Goal: Navigation & Orientation: Understand site structure

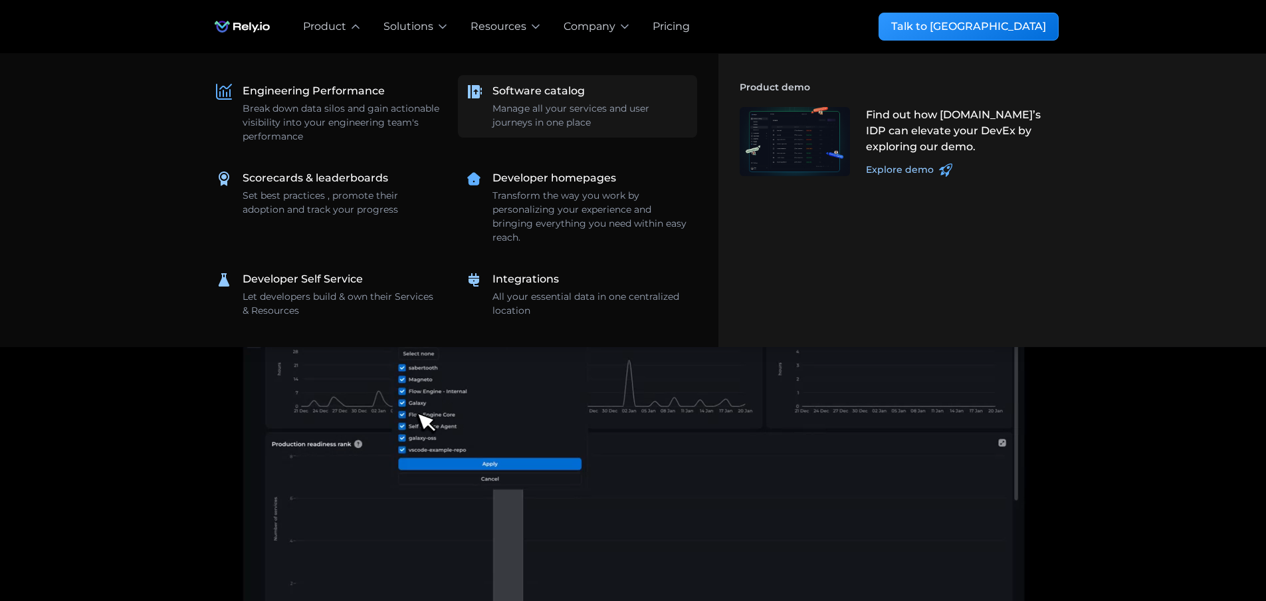
click at [534, 108] on div "Manage all your services and user journeys in one place" at bounding box center [590, 116] width 197 height 28
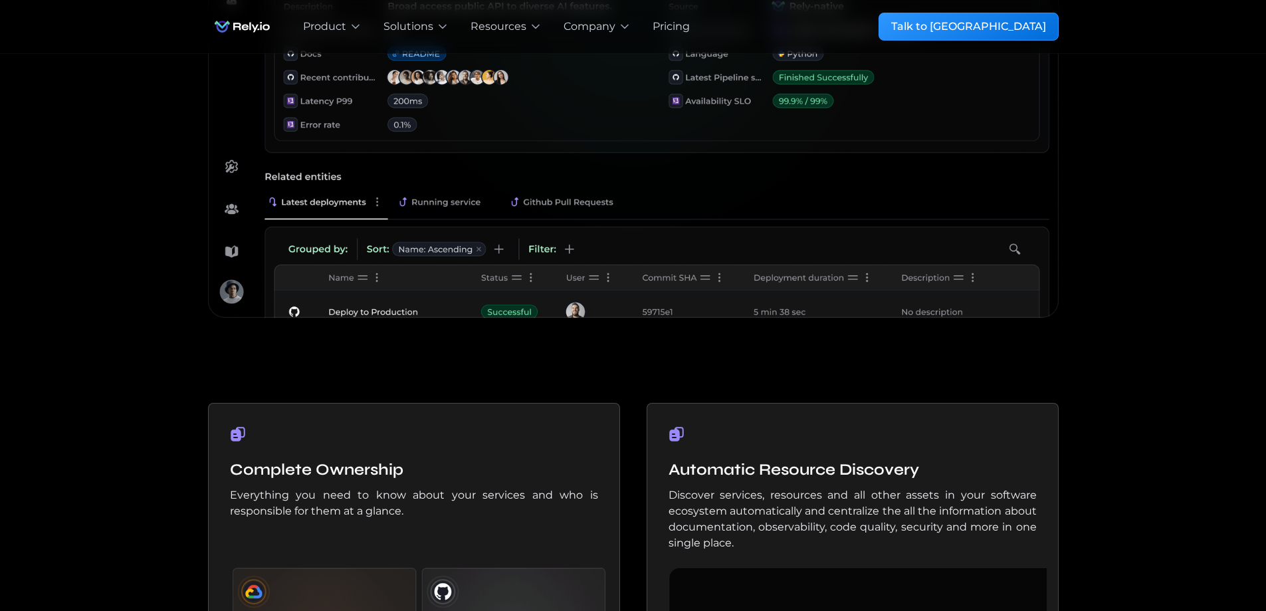
scroll to position [266, 0]
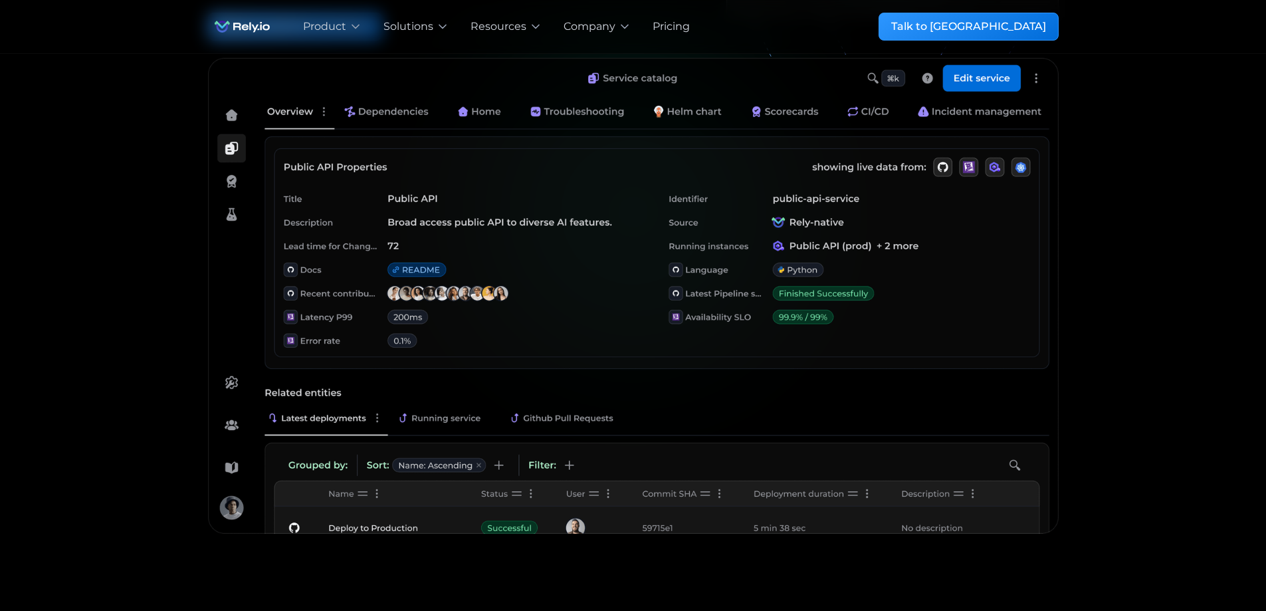
click at [664, 26] on div "Pricing" at bounding box center [671, 27] width 37 height 16
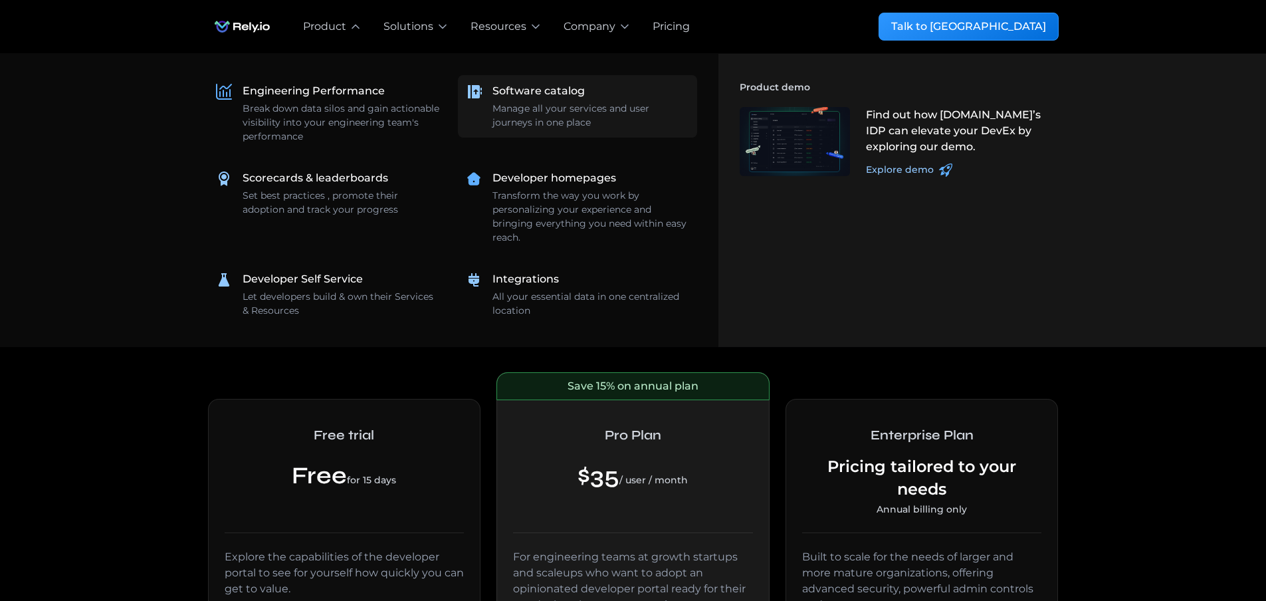
click at [526, 108] on div "Manage all your services and user journeys in one place" at bounding box center [590, 116] width 197 height 28
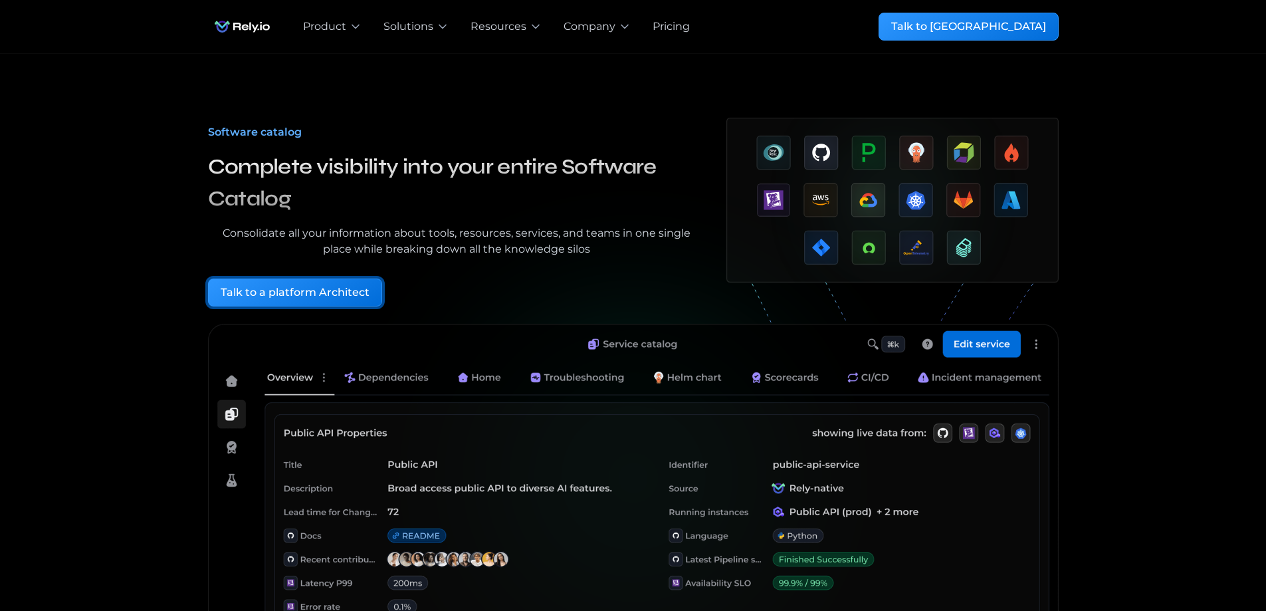
click at [358, 291] on div "Talk to a platform Architect" at bounding box center [295, 292] width 149 height 16
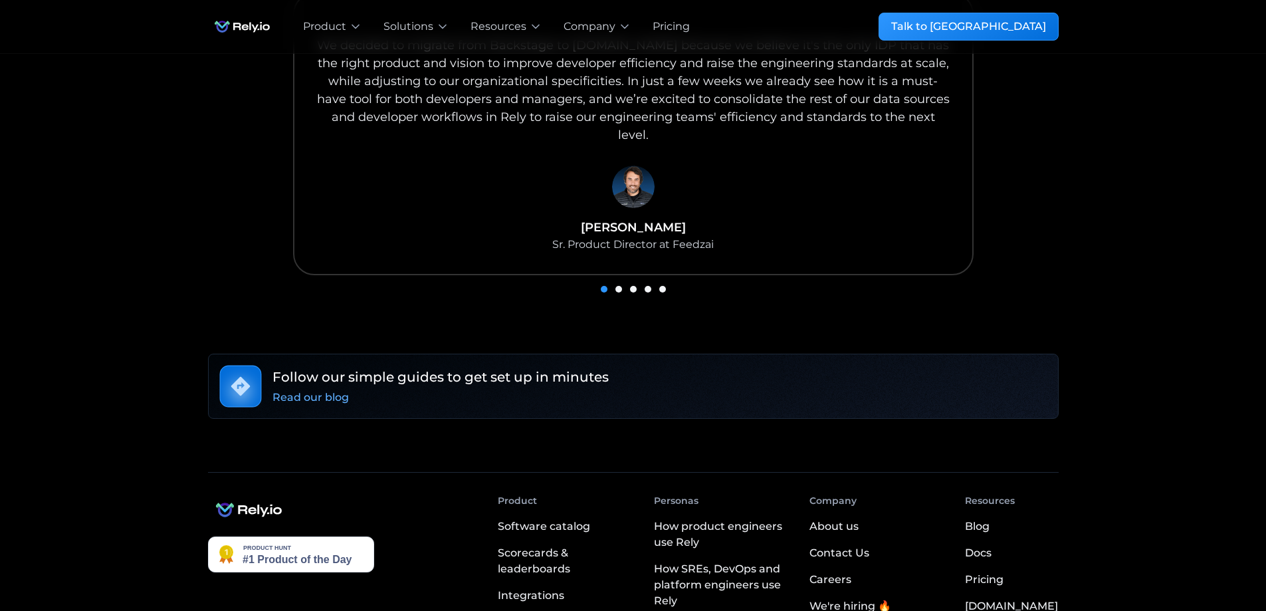
scroll to position [1051, 0]
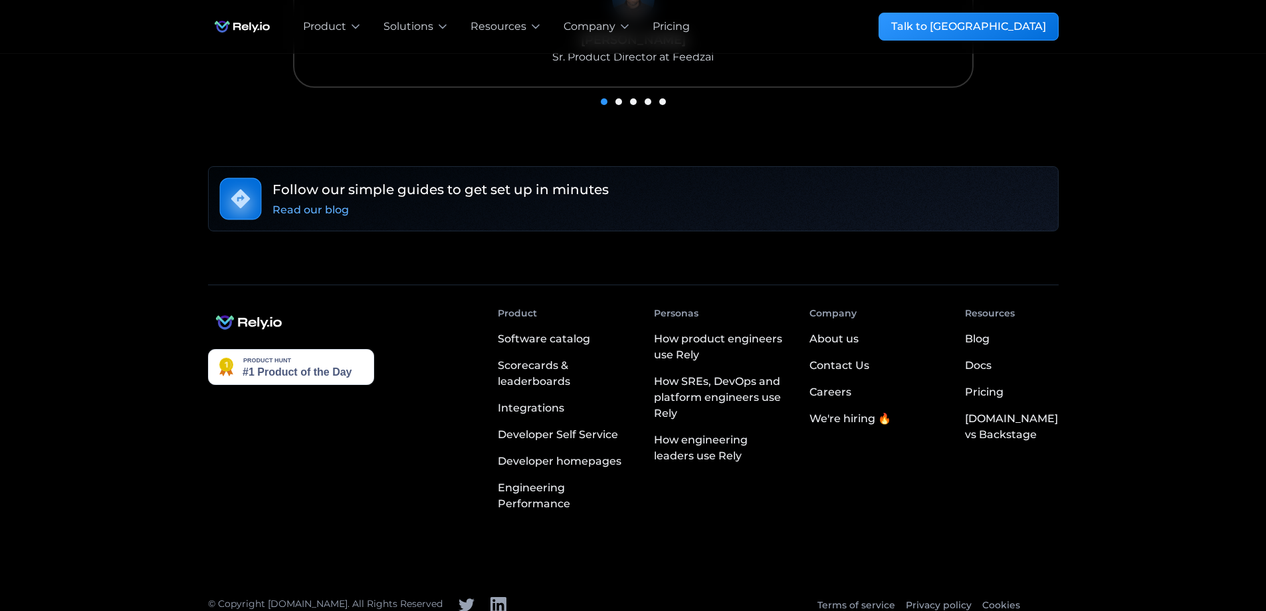
click at [697, 340] on div "How product engineers use Rely" at bounding box center [721, 347] width 134 height 32
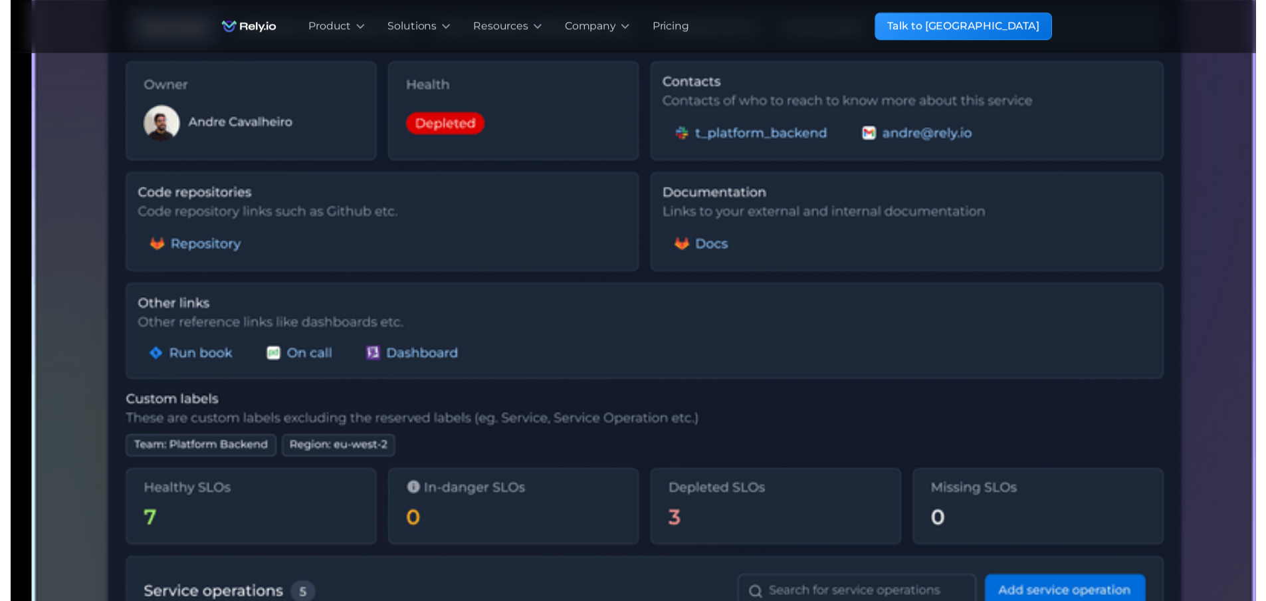
scroll to position [332, 0]
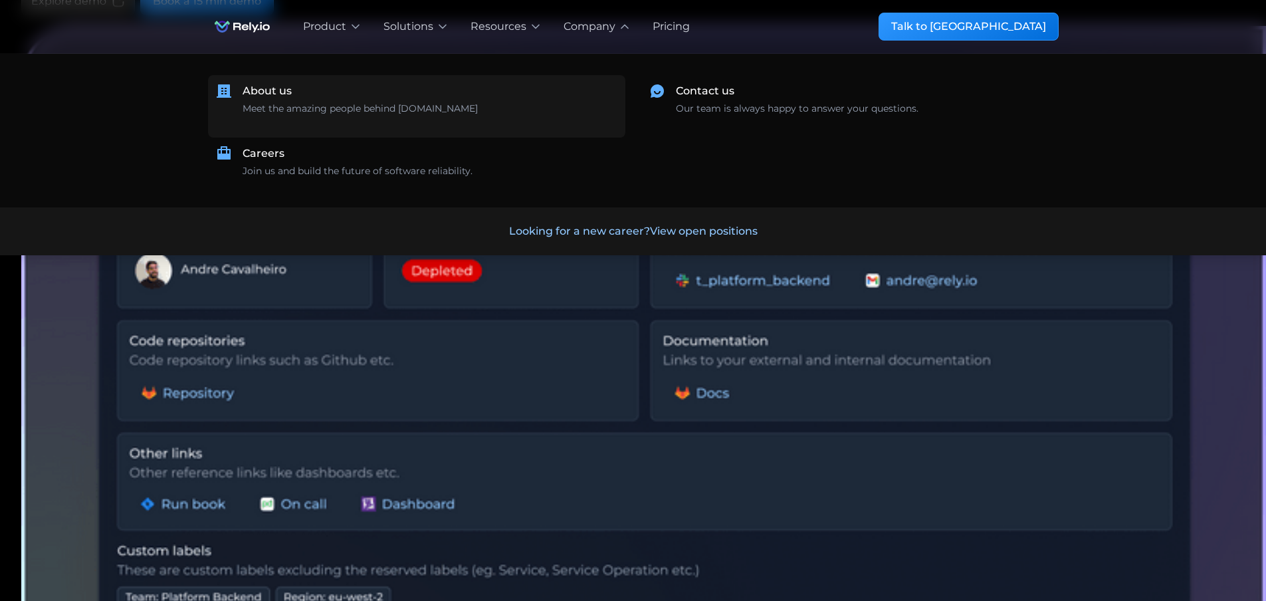
click at [399, 110] on div "Meet the amazing people behind Rely.io ‍" at bounding box center [360, 116] width 235 height 28
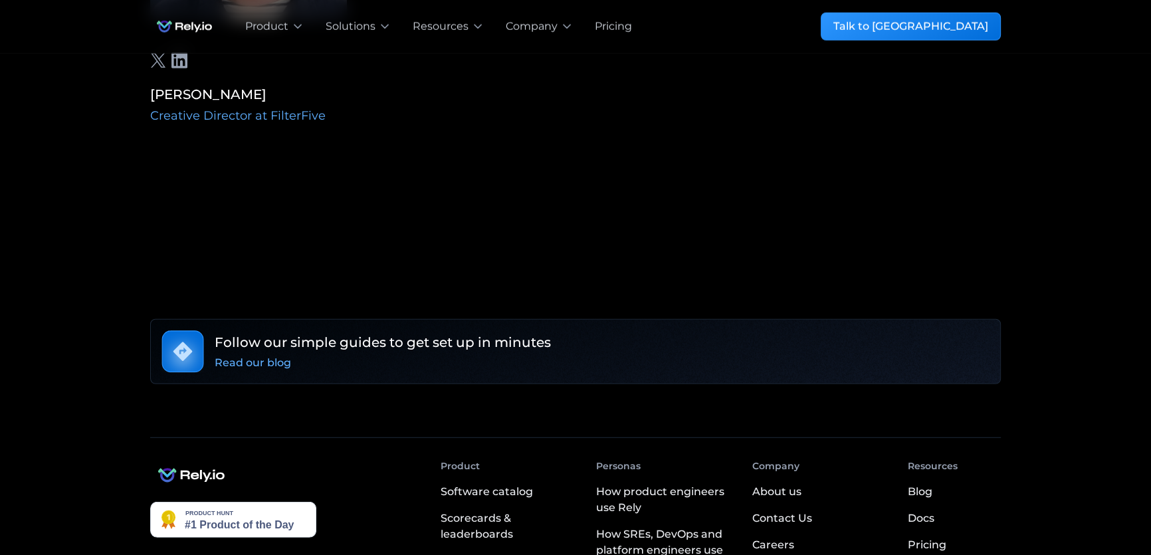
scroll to position [4601, 0]
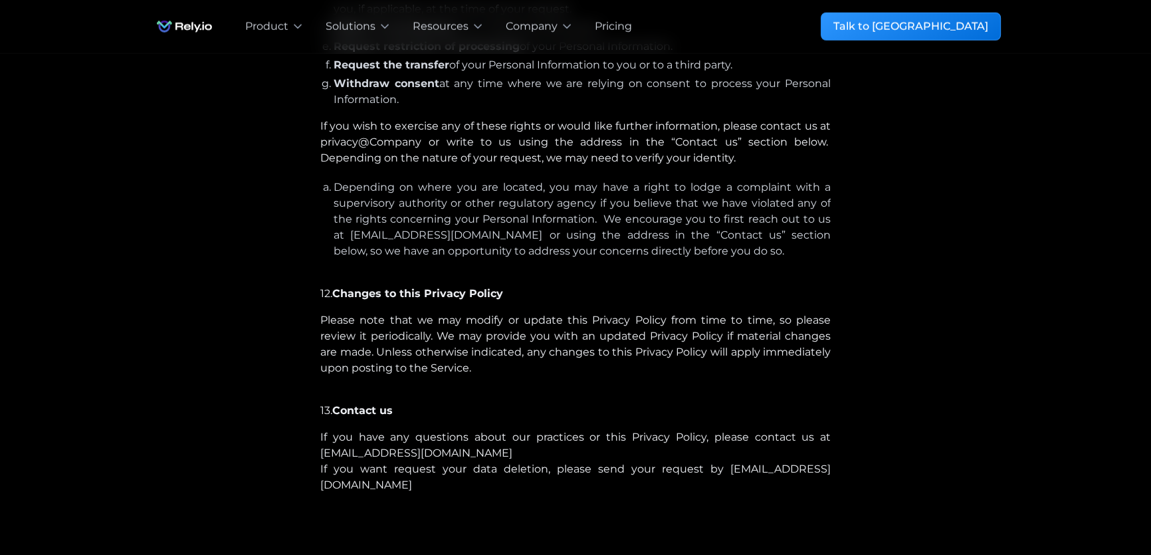
scroll to position [5149, 0]
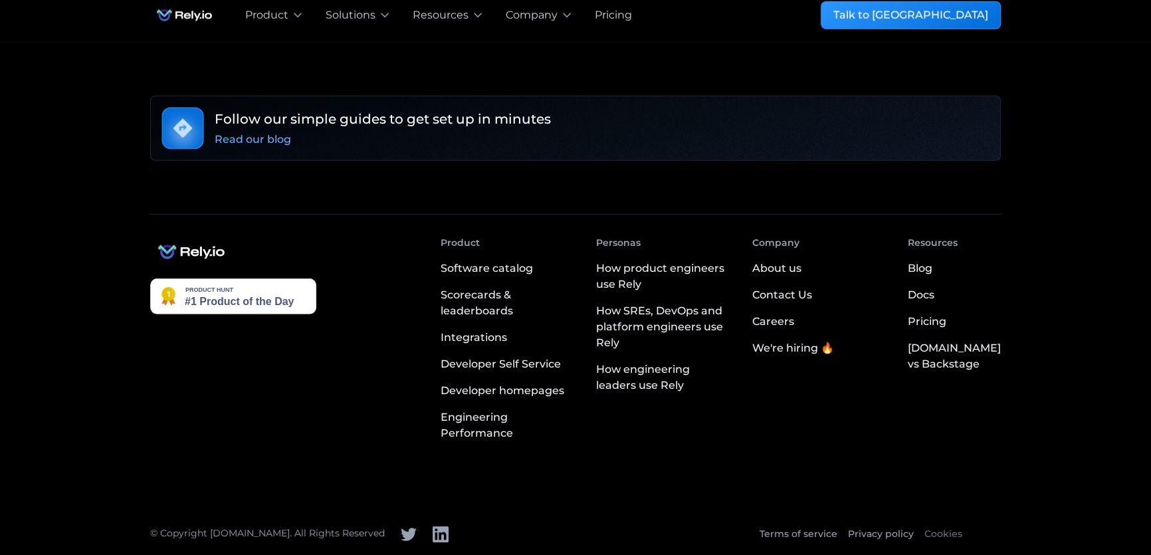
click at [954, 534] on link "Cookies" at bounding box center [958, 534] width 66 height 14
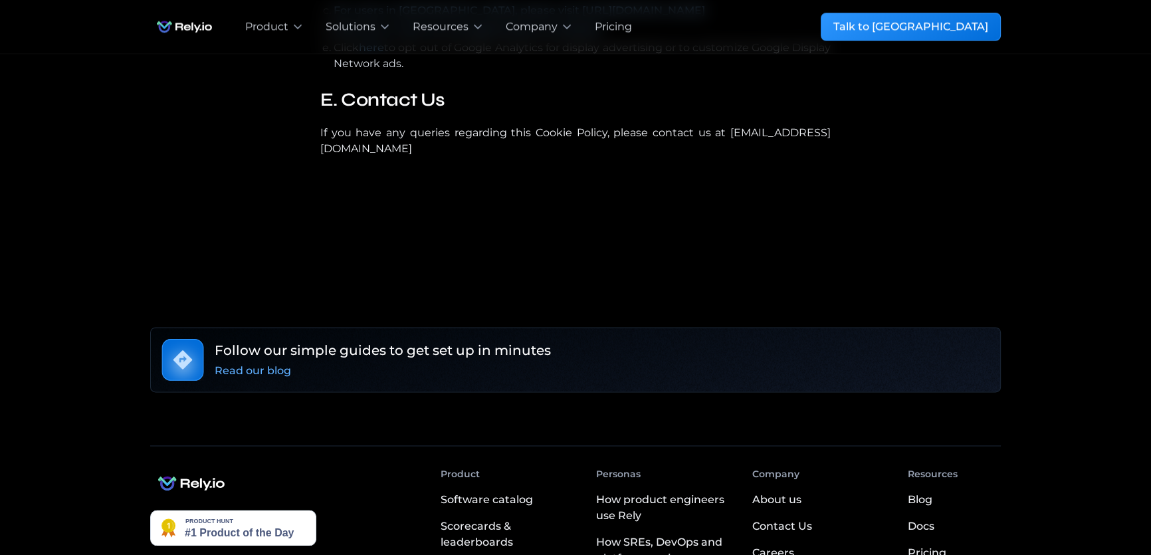
scroll to position [2404, 0]
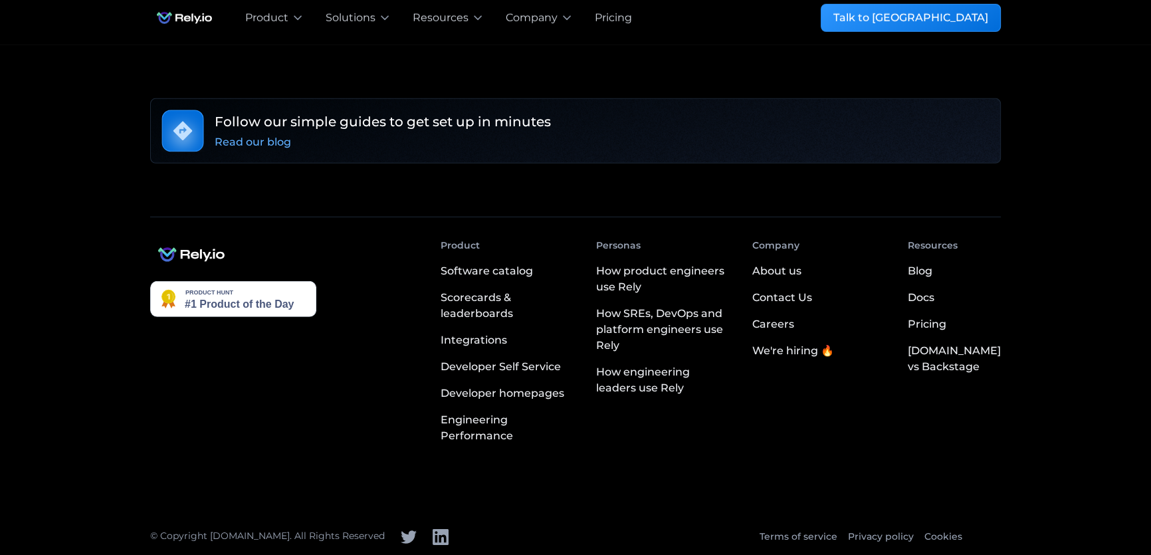
scroll to position [5149, 0]
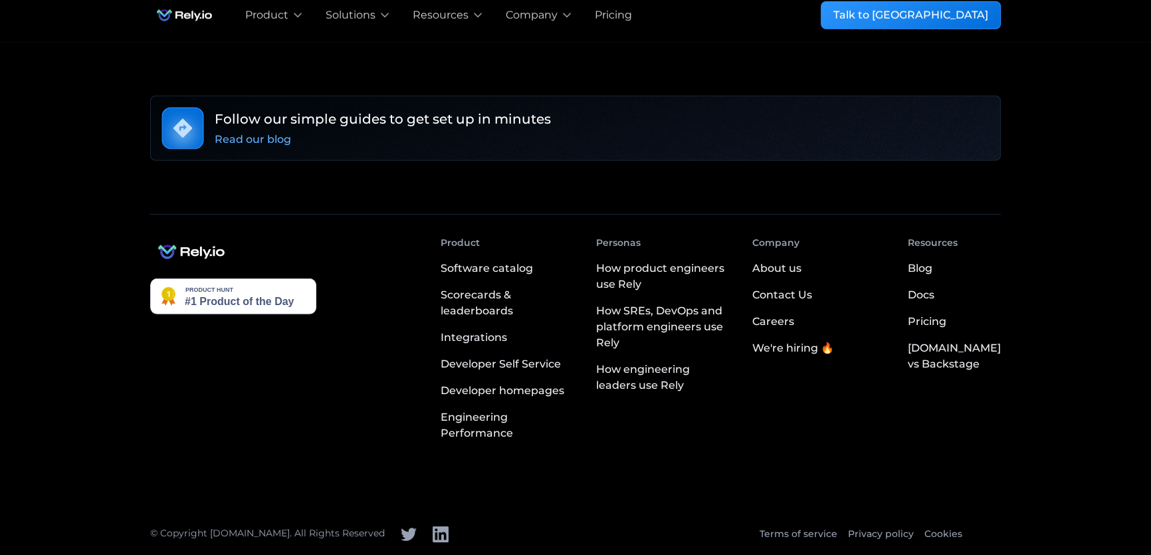
click at [508, 306] on div "Scorecards & leaderboards" at bounding box center [508, 303] width 134 height 32
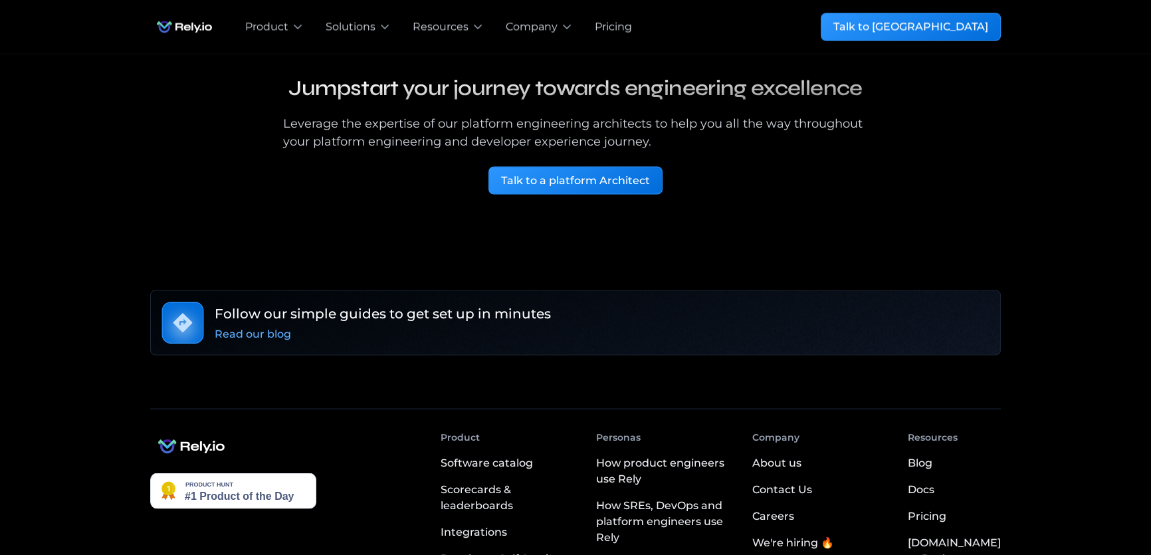
scroll to position [3263, 0]
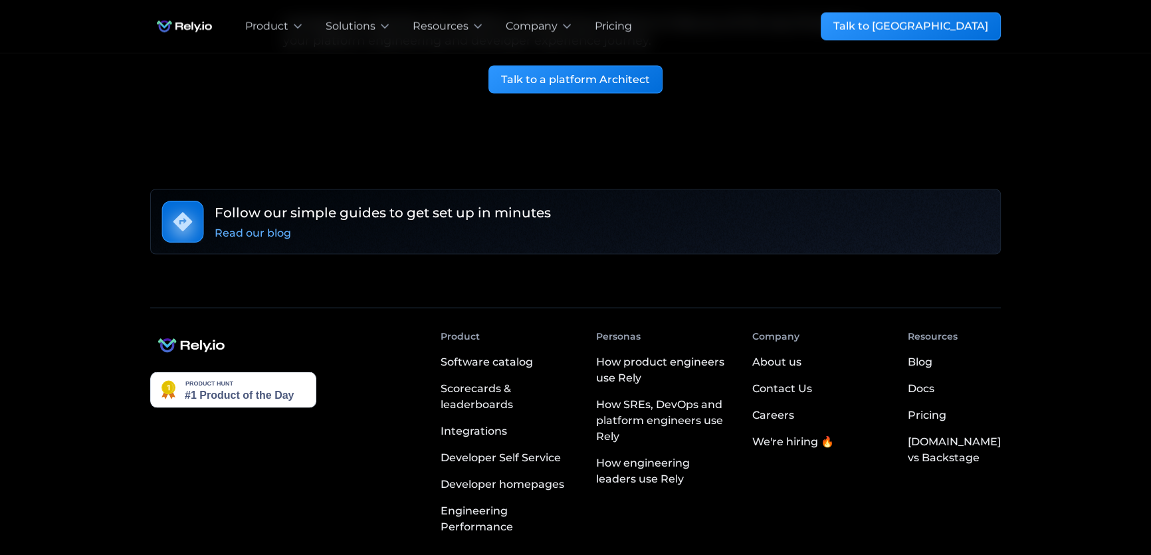
click at [808, 386] on div "Contact Us" at bounding box center [782, 389] width 60 height 16
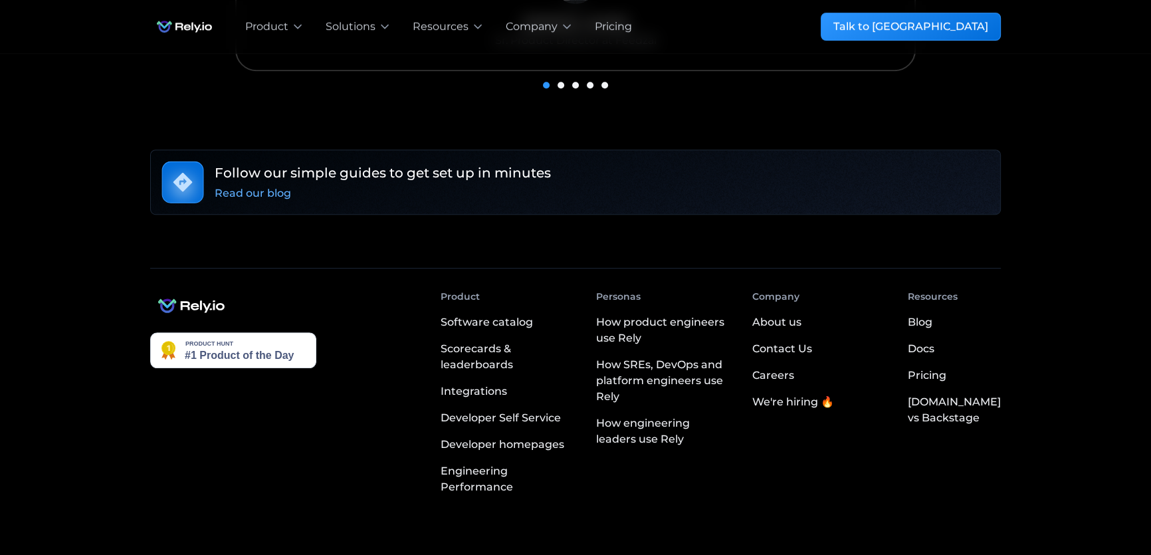
scroll to position [1106, 0]
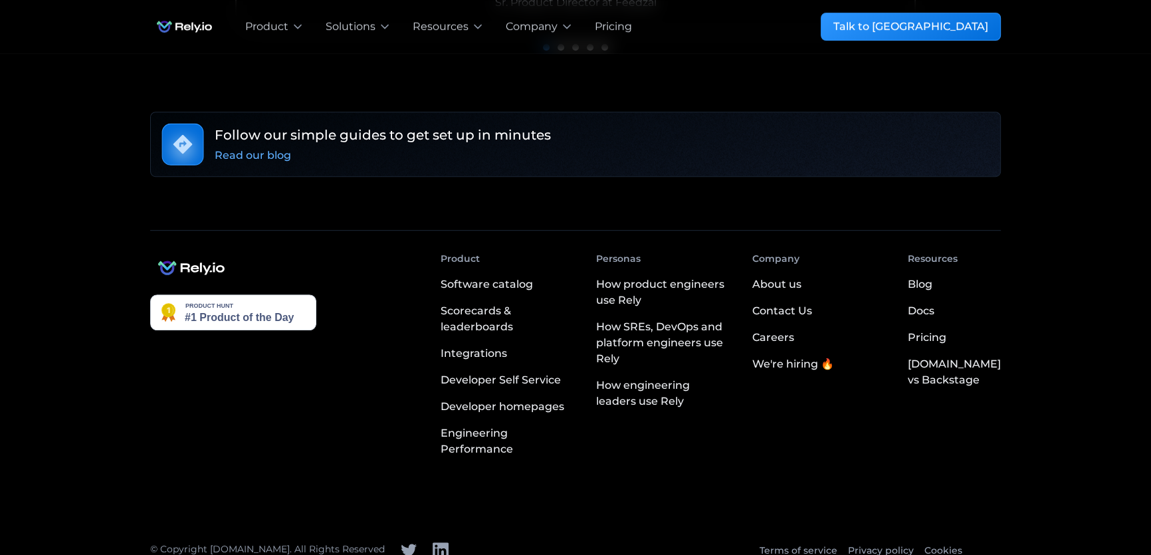
click at [175, 252] on img at bounding box center [191, 268] width 82 height 32
